Goal: Task Accomplishment & Management: Use online tool/utility

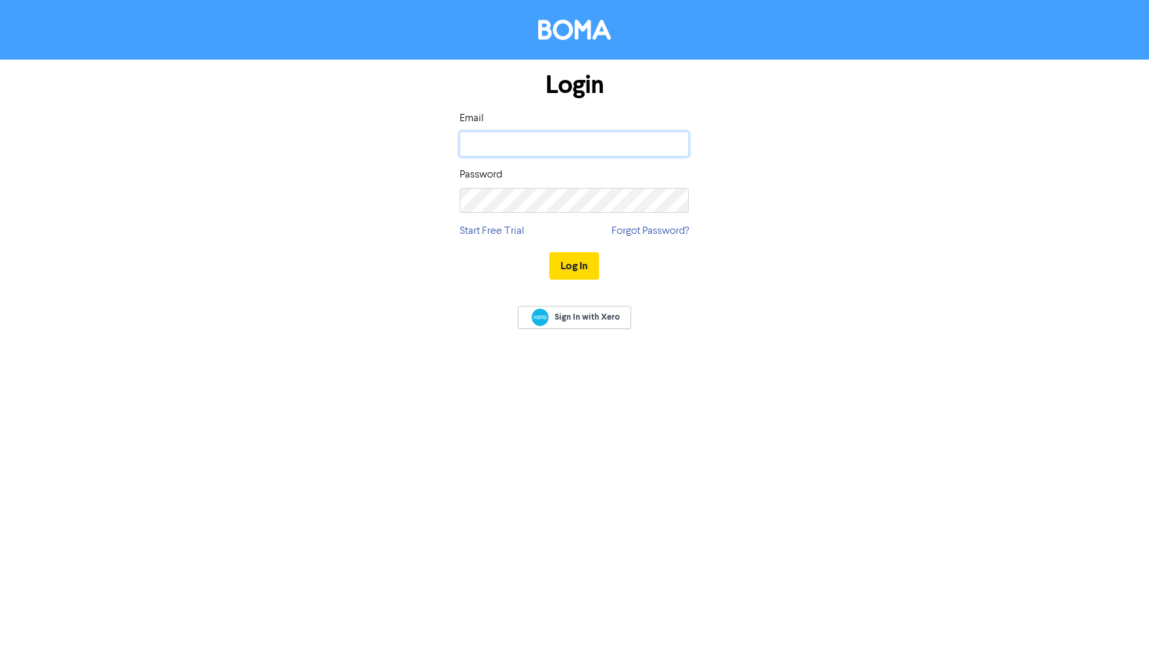
click at [549, 147] on input "email" at bounding box center [574, 144] width 229 height 25
type input "[PERSON_NAME][EMAIL_ADDRESS][DOMAIN_NAME]"
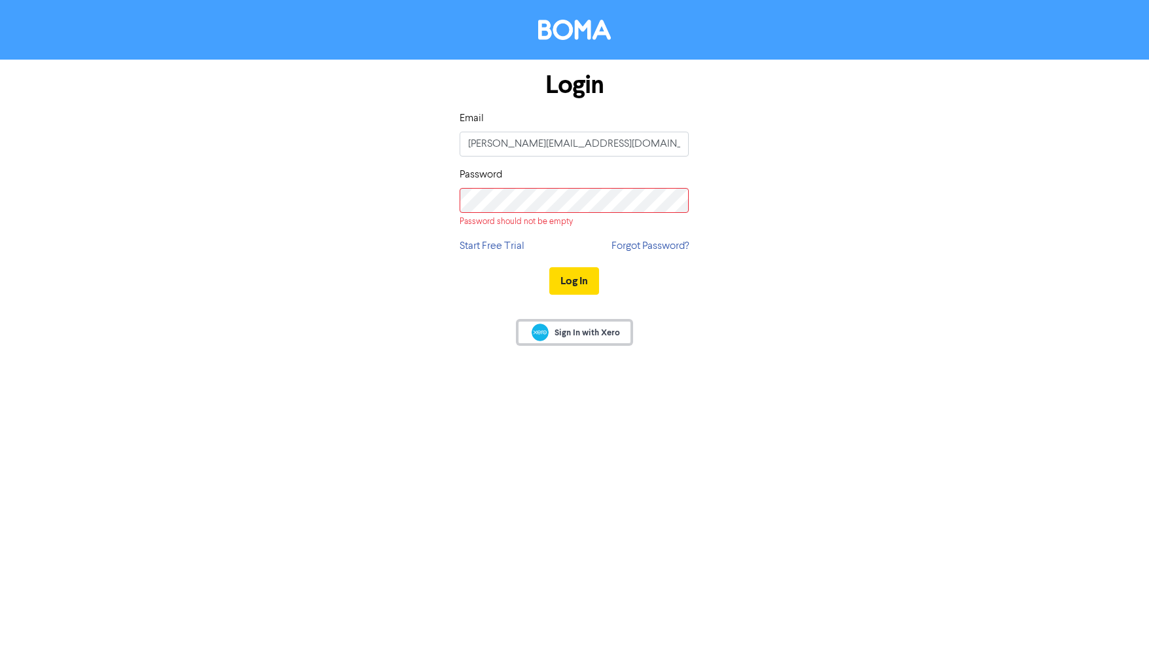
click at [558, 309] on div "Sign In with Xero" at bounding box center [574, 334] width 1149 height 52
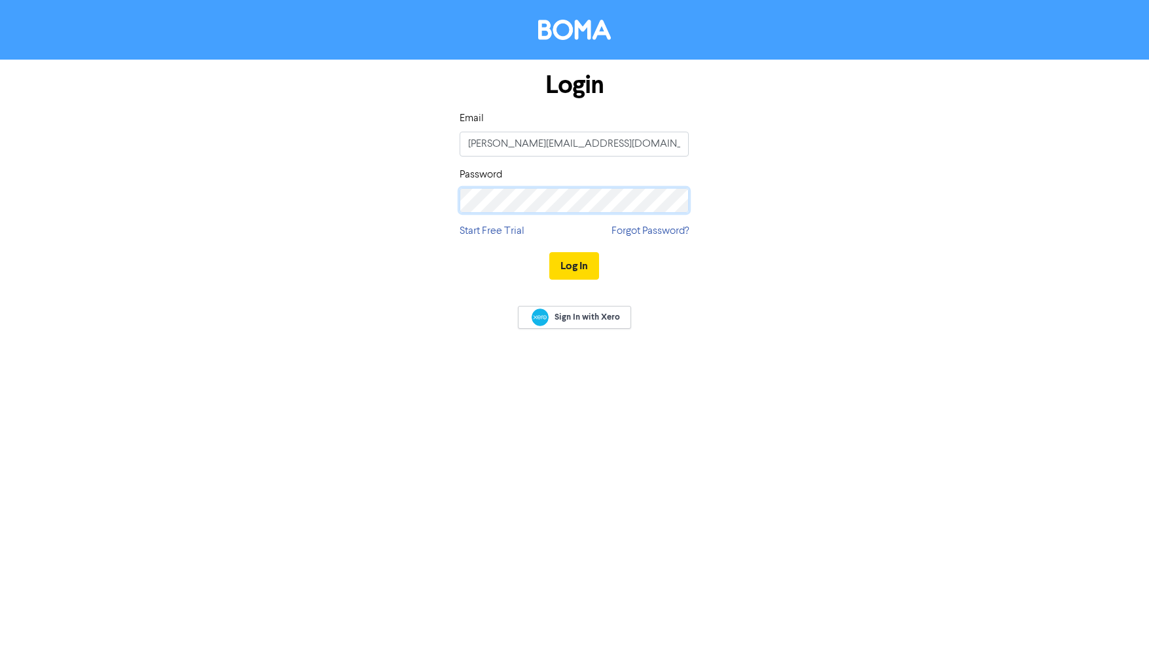
click at [549, 252] on button "Log In" at bounding box center [574, 265] width 50 height 27
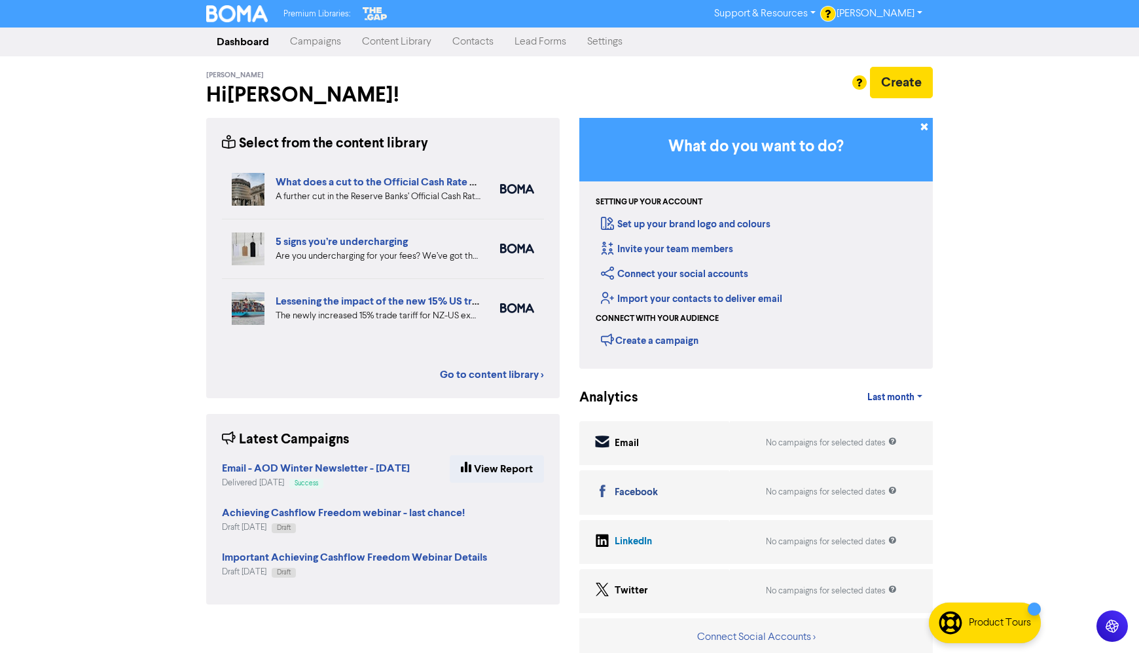
click at [326, 50] on link "Campaigns" at bounding box center [316, 42] width 72 height 26
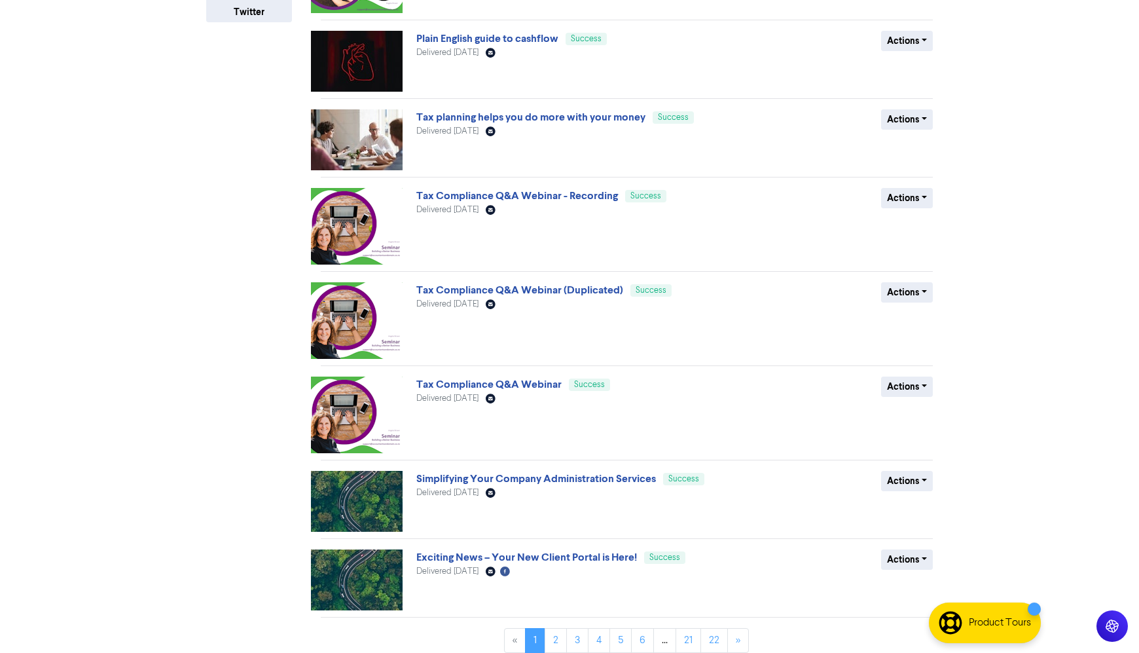
scroll to position [359, 0]
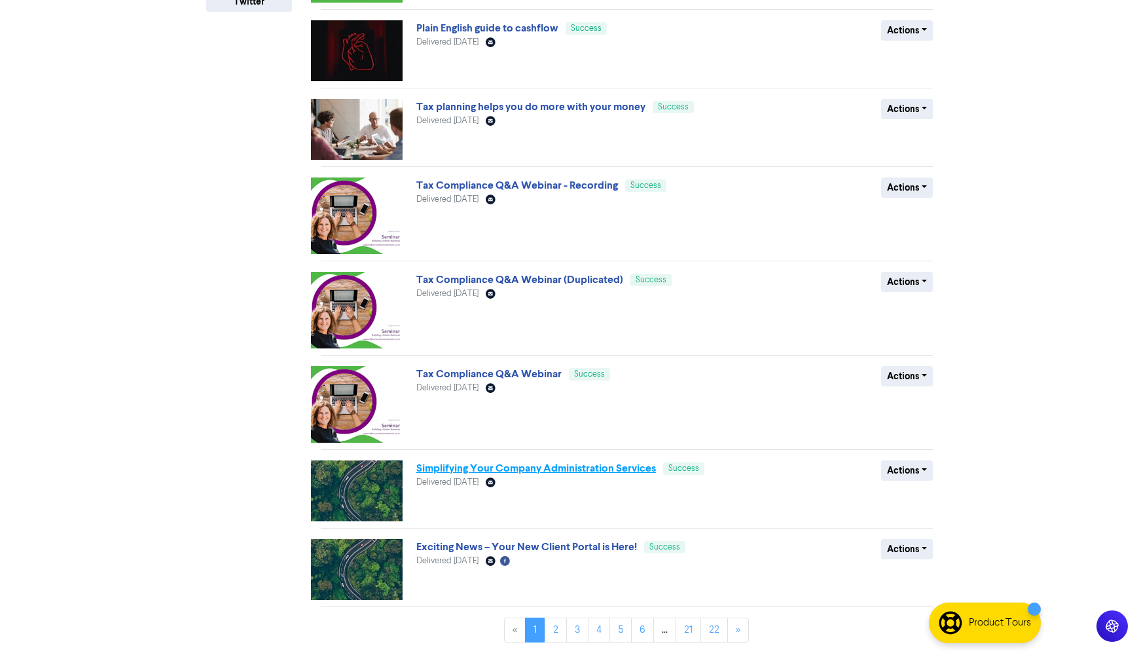
click at [611, 471] on link "Simplifying Your Company Administration Services" at bounding box center [536, 468] width 240 height 13
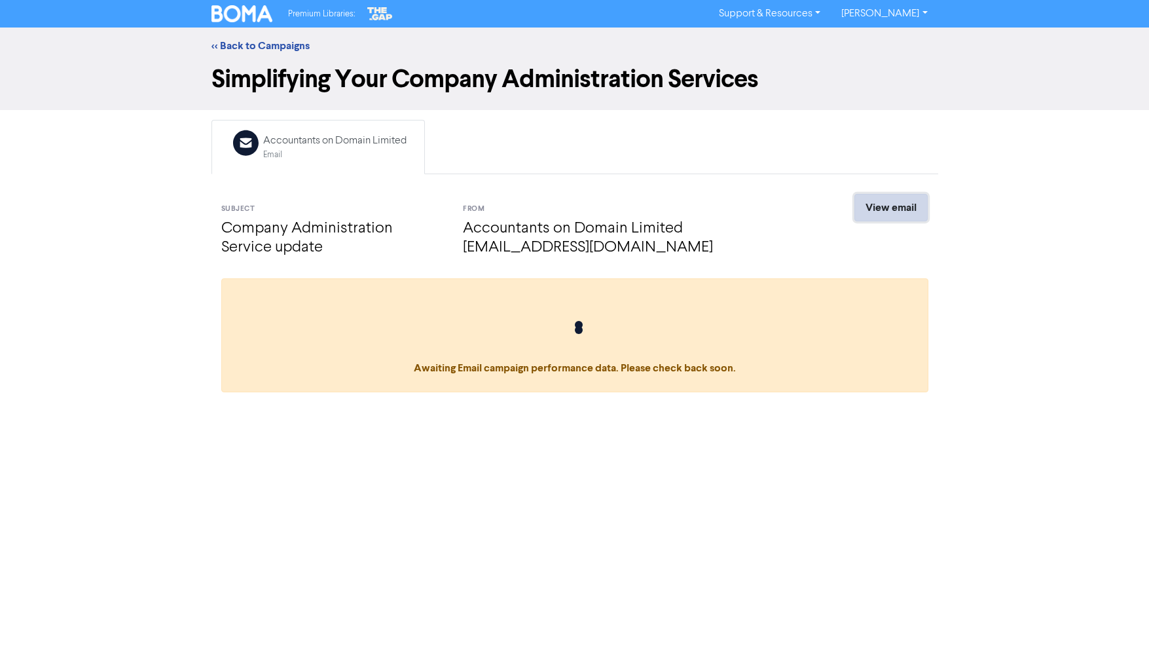
click at [880, 211] on link "View email" at bounding box center [890, 207] width 73 height 27
